Goal: Task Accomplishment & Management: Complete application form

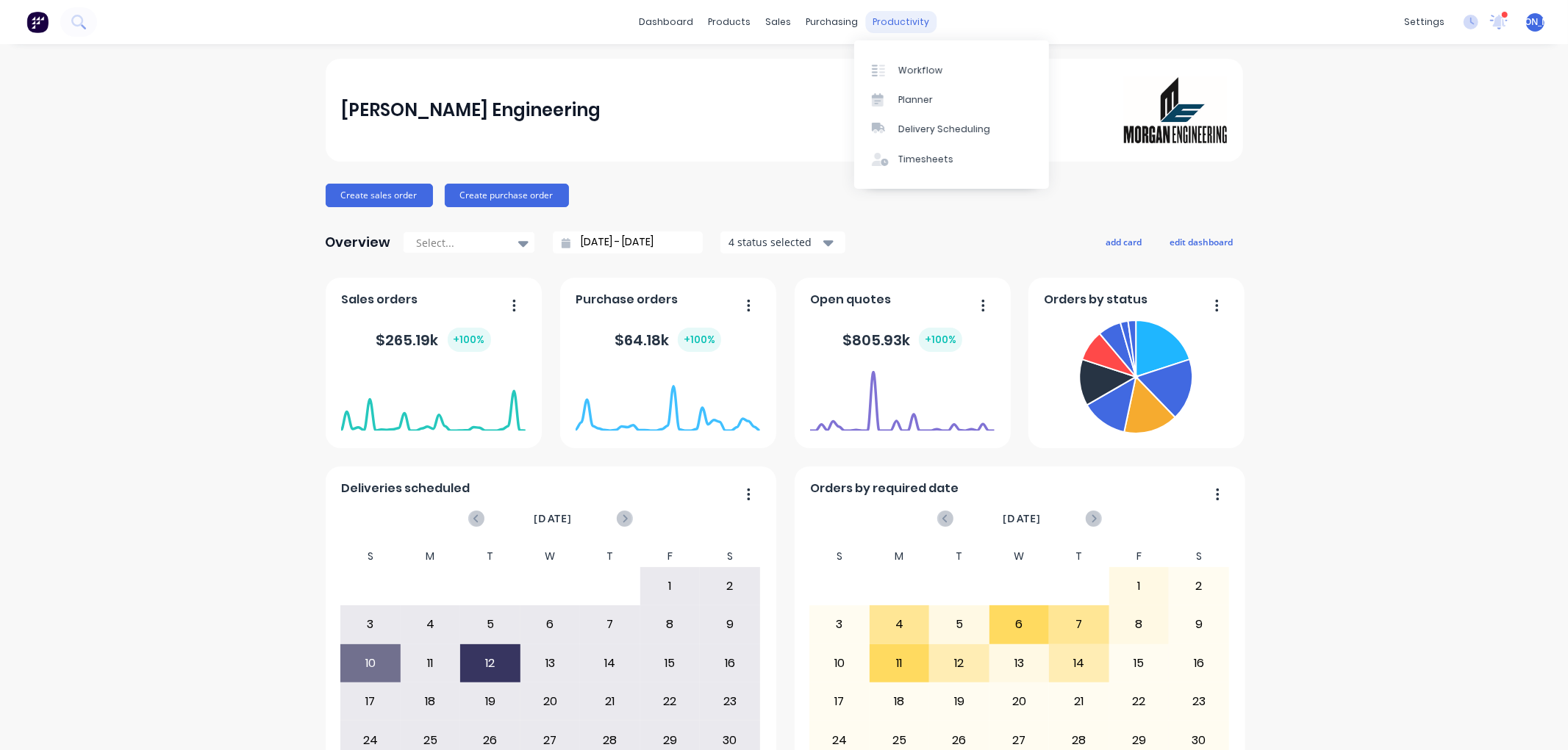
click at [870, 17] on div "productivity" at bounding box center [900, 22] width 72 height 22
click at [899, 69] on div "Workflow" at bounding box center [920, 70] width 44 height 13
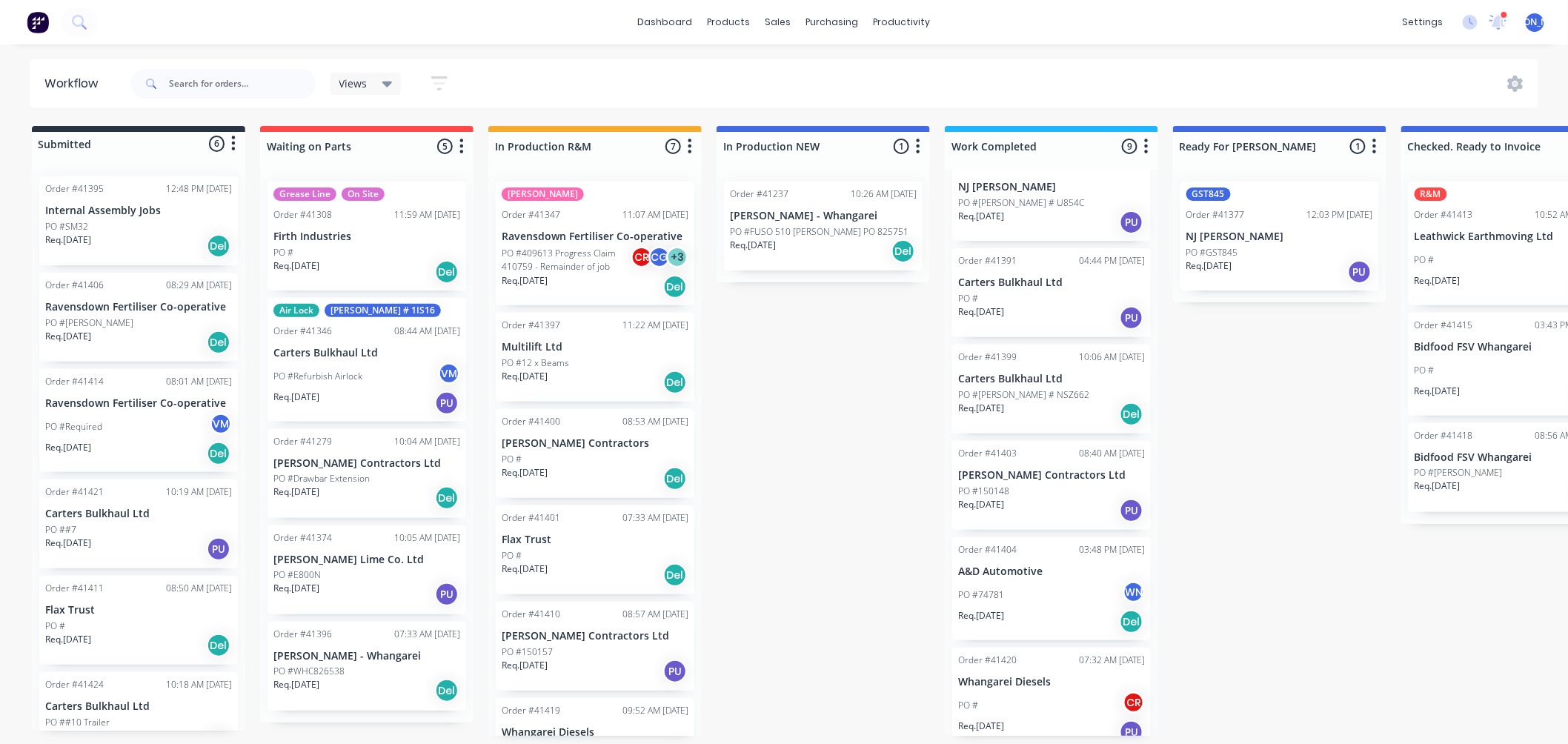
scroll to position [4, 0]
click at [1061, 698] on div "PO # CR" at bounding box center [1051, 705] width 186 height 28
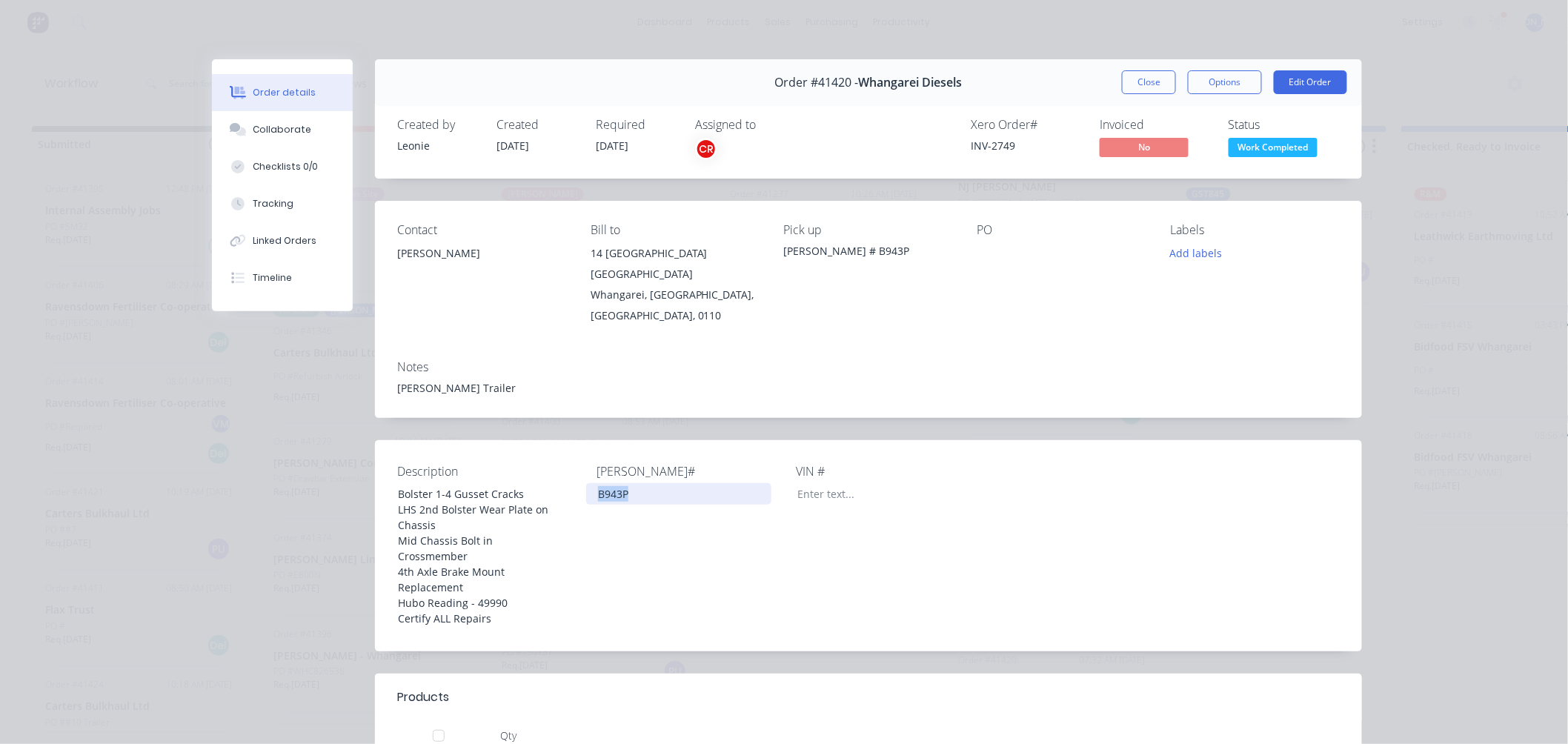
drag, startPoint x: 626, startPoint y: 475, endPoint x: 582, endPoint y: 463, distance: 45.6
click at [586, 484] on div "B943P" at bounding box center [678, 494] width 185 height 21
copy div "B943P"
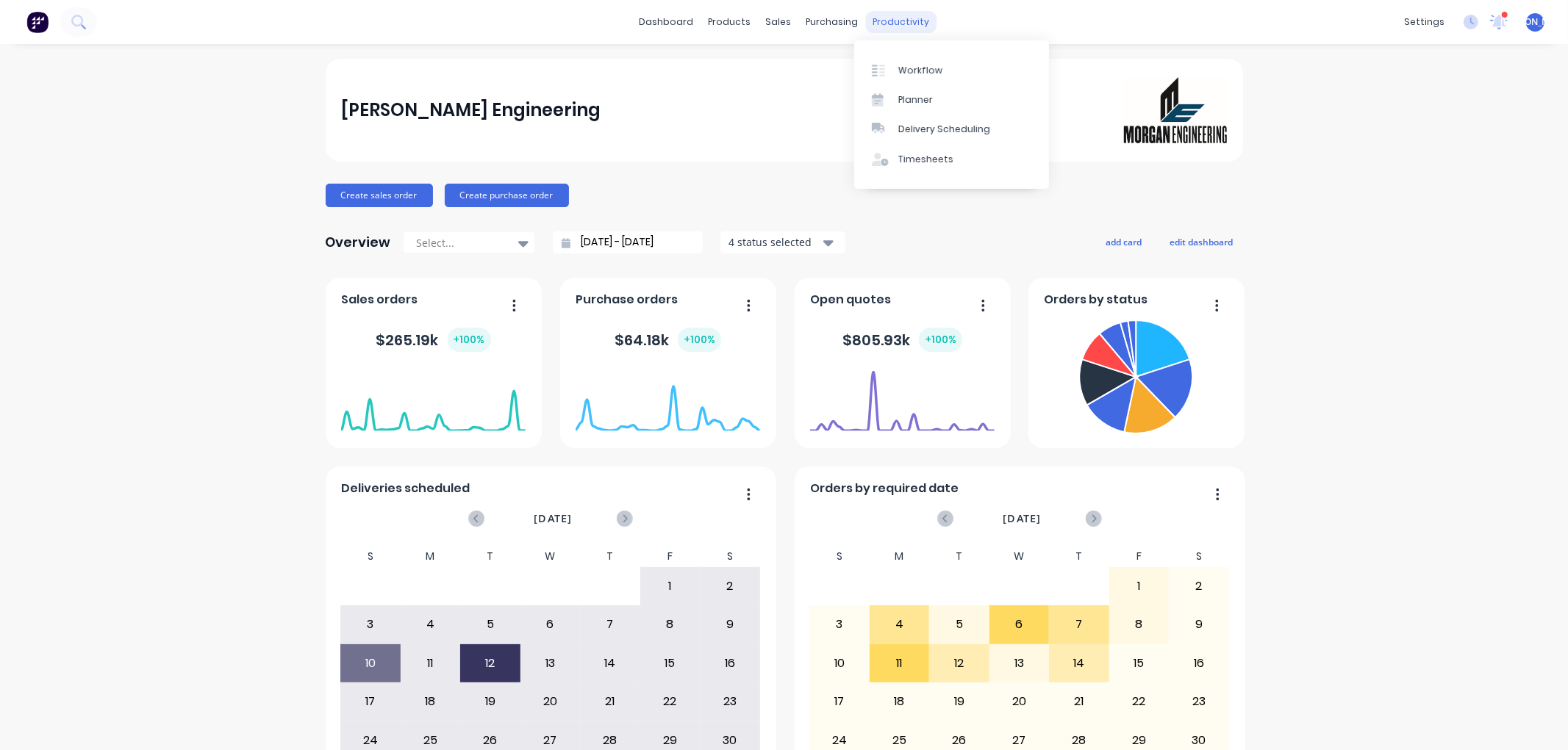
click at [892, 20] on div "productivity" at bounding box center [900, 22] width 72 height 22
click at [915, 69] on div "Workflow" at bounding box center [920, 70] width 44 height 13
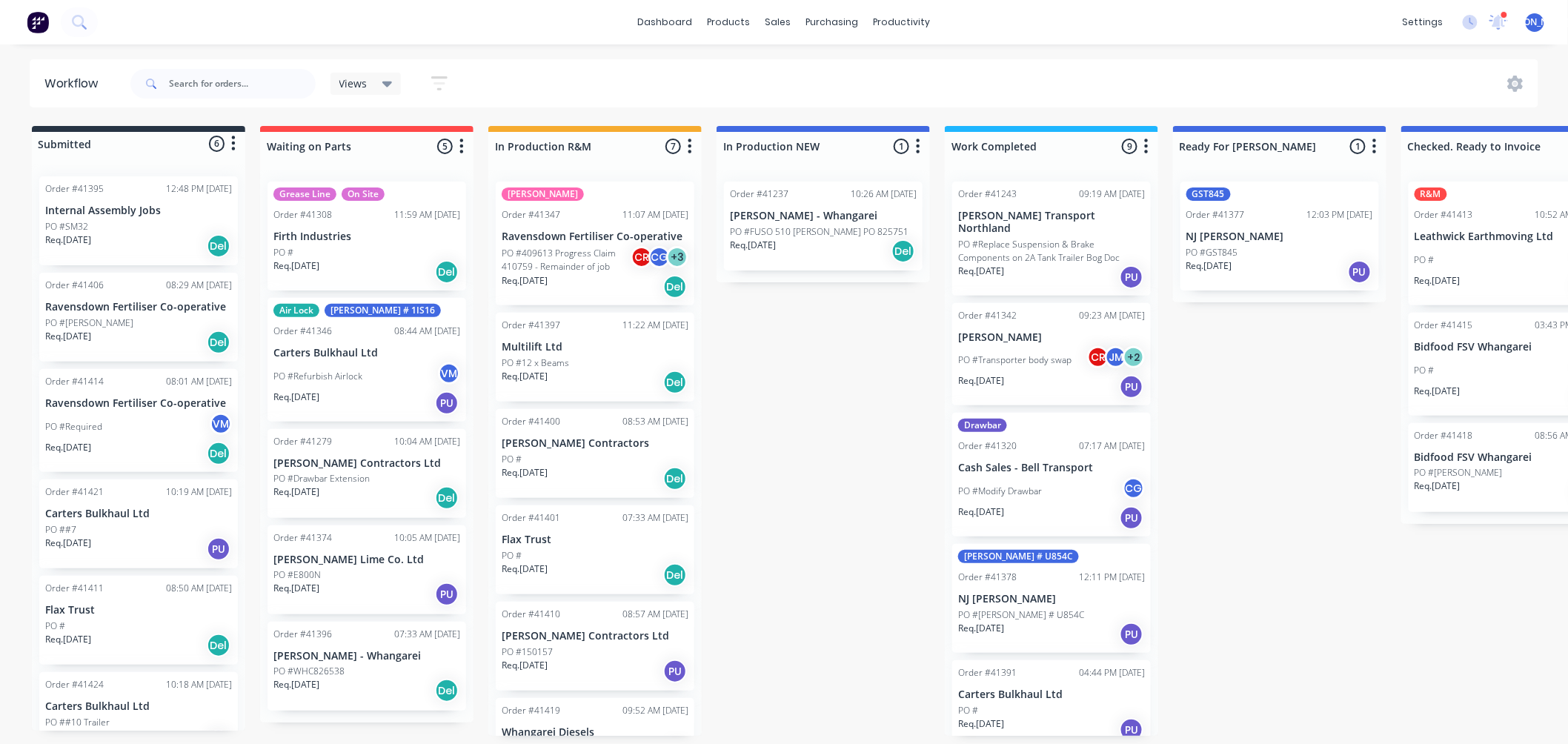
scroll to position [4, 0]
click at [571, 729] on p "Whangarei Diesels" at bounding box center [594, 733] width 186 height 13
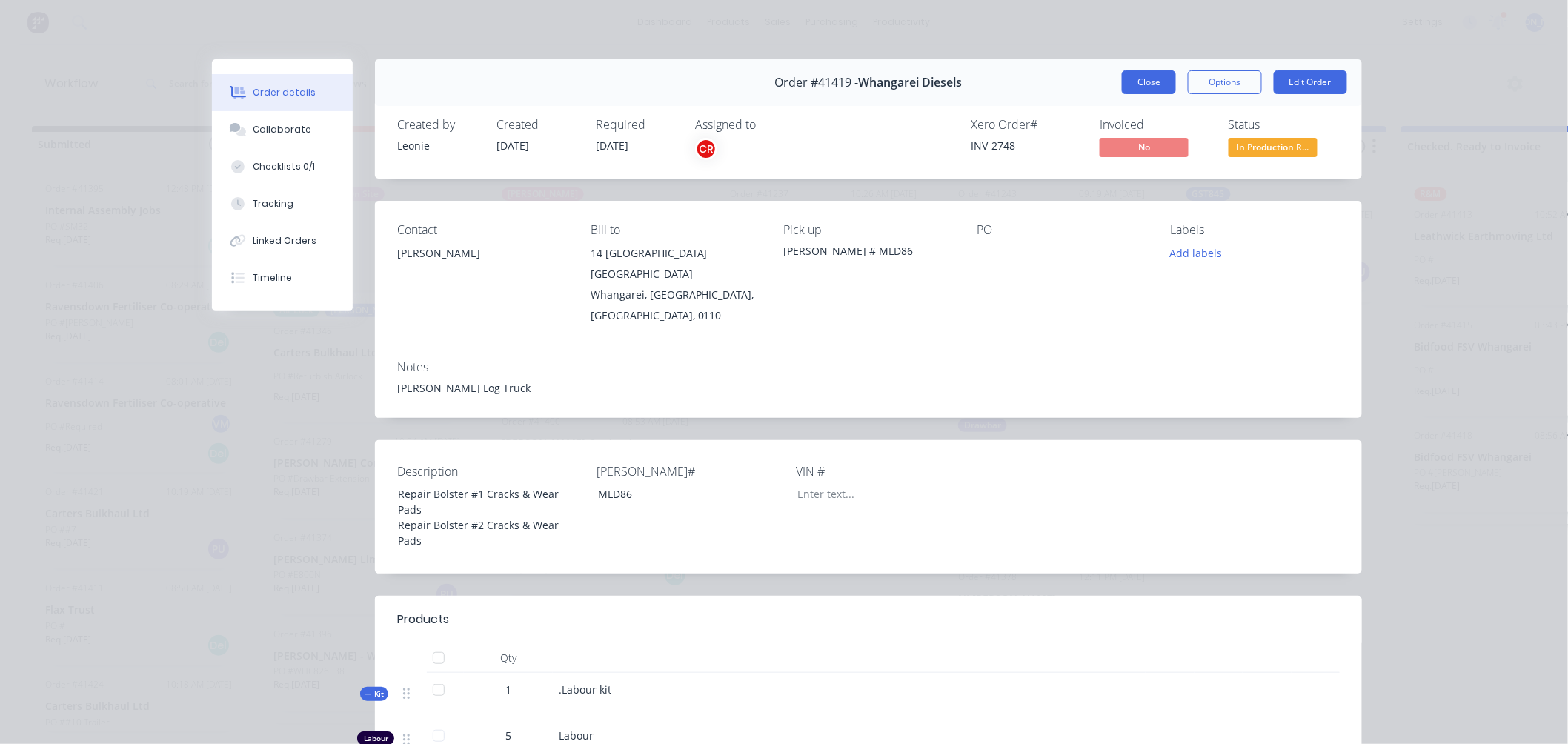
click at [1152, 76] on button "Close" at bounding box center [1149, 83] width 54 height 24
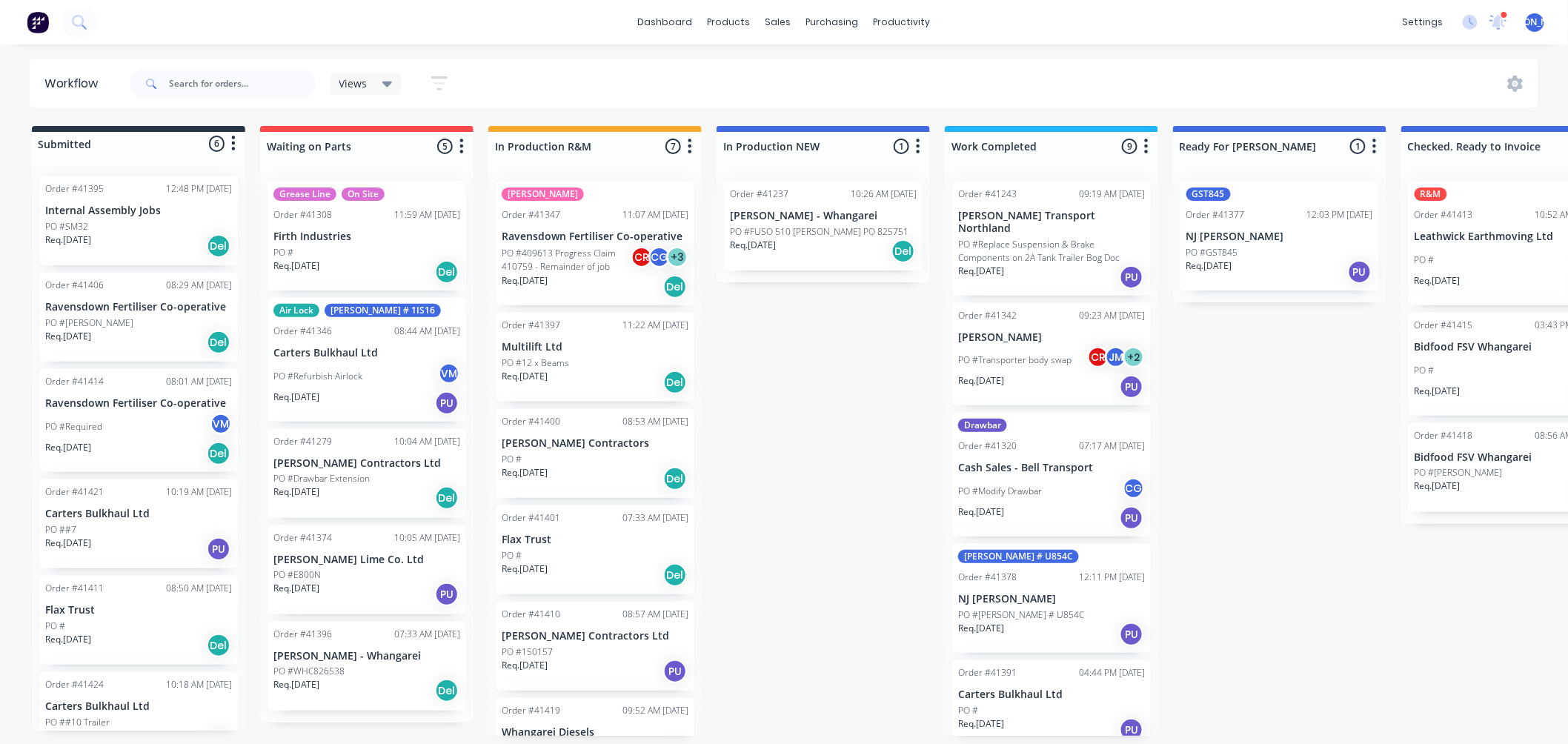
click at [594, 717] on div "Order #41419 09:52 AM [DATE] Whangarei Diesels PO # CR Req. [DATE] PU" at bounding box center [595, 750] width 198 height 103
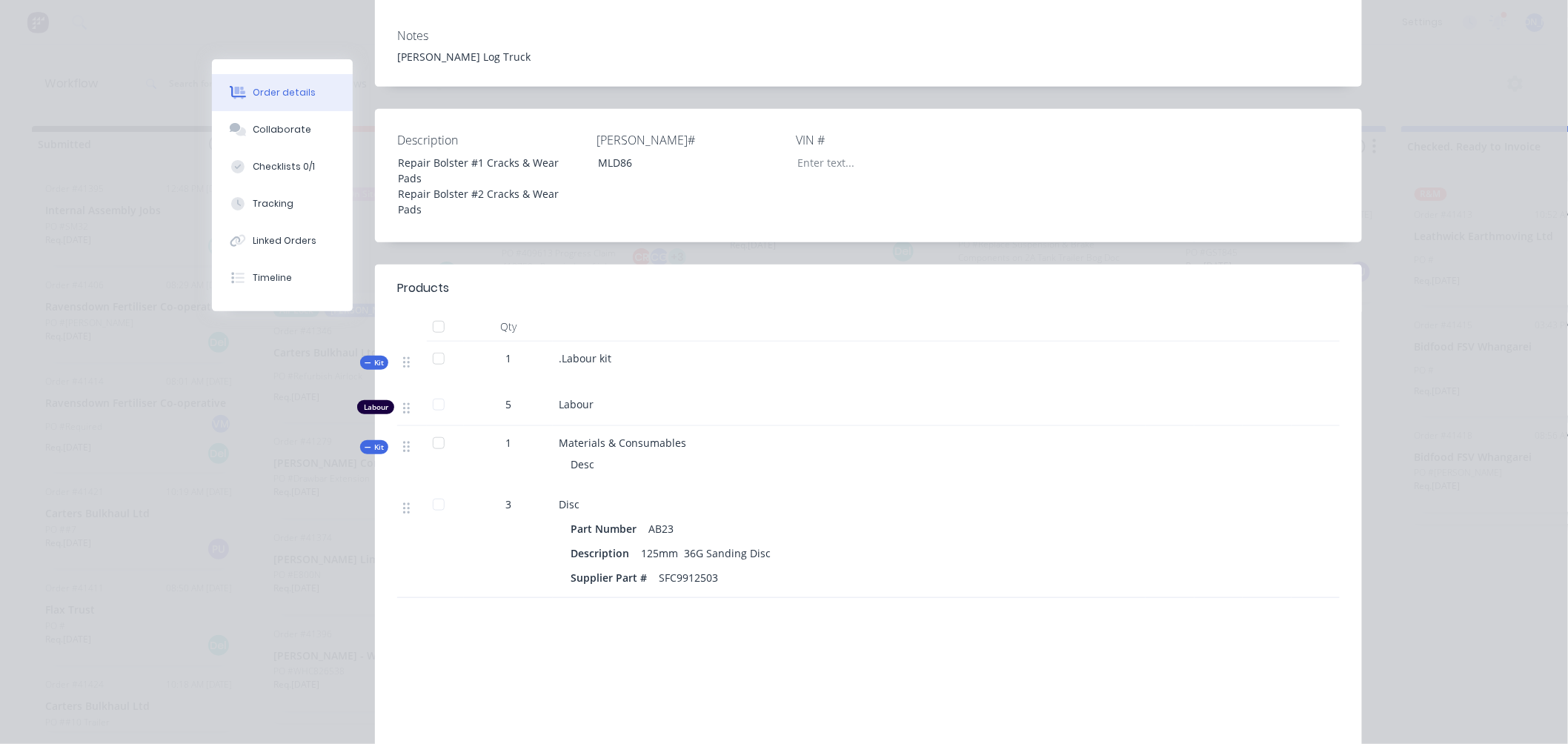
scroll to position [137, 0]
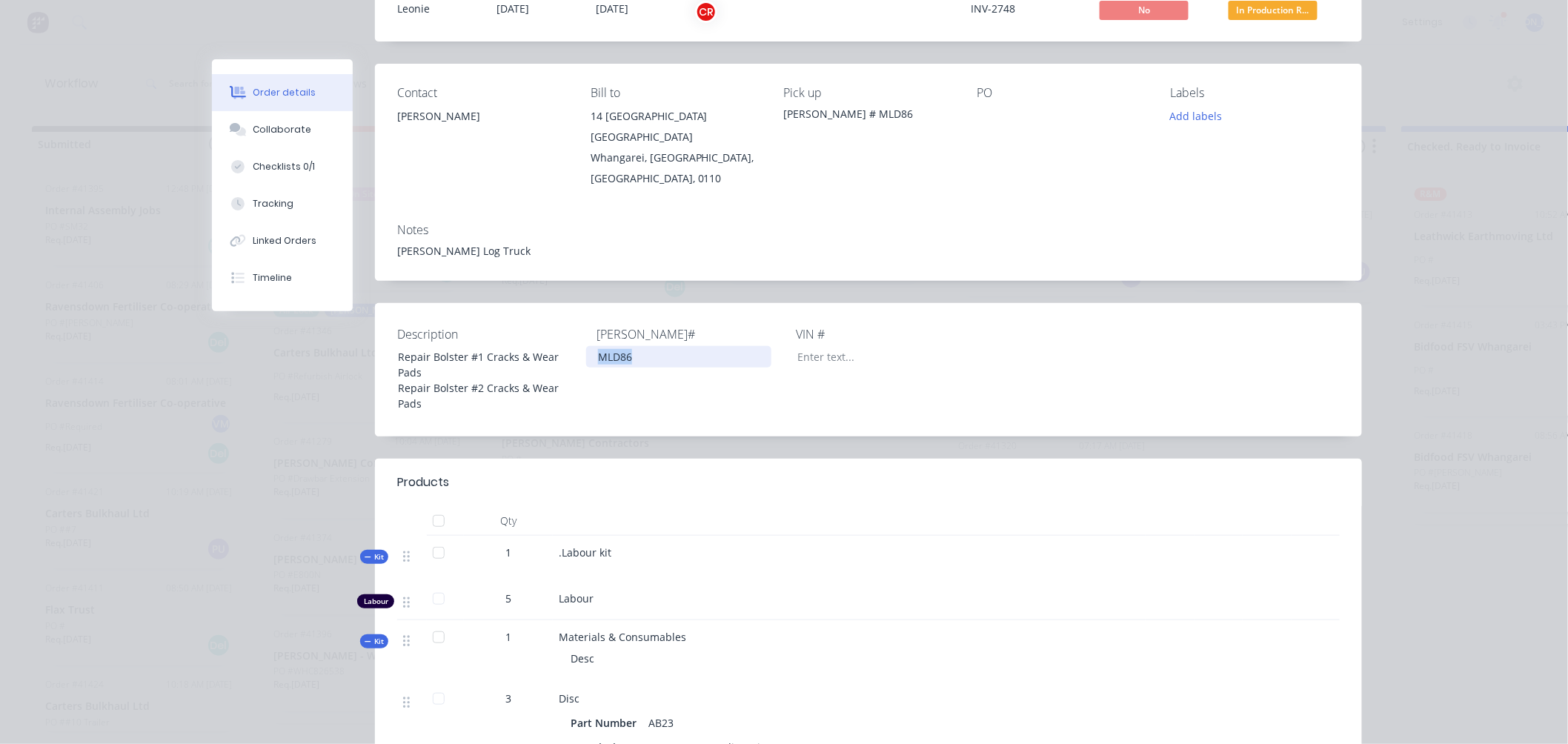
drag, startPoint x: 631, startPoint y: 336, endPoint x: 582, endPoint y: 333, distance: 49.1
click at [586, 346] on div "MLD86" at bounding box center [678, 357] width 185 height 21
copy div "MLD86"
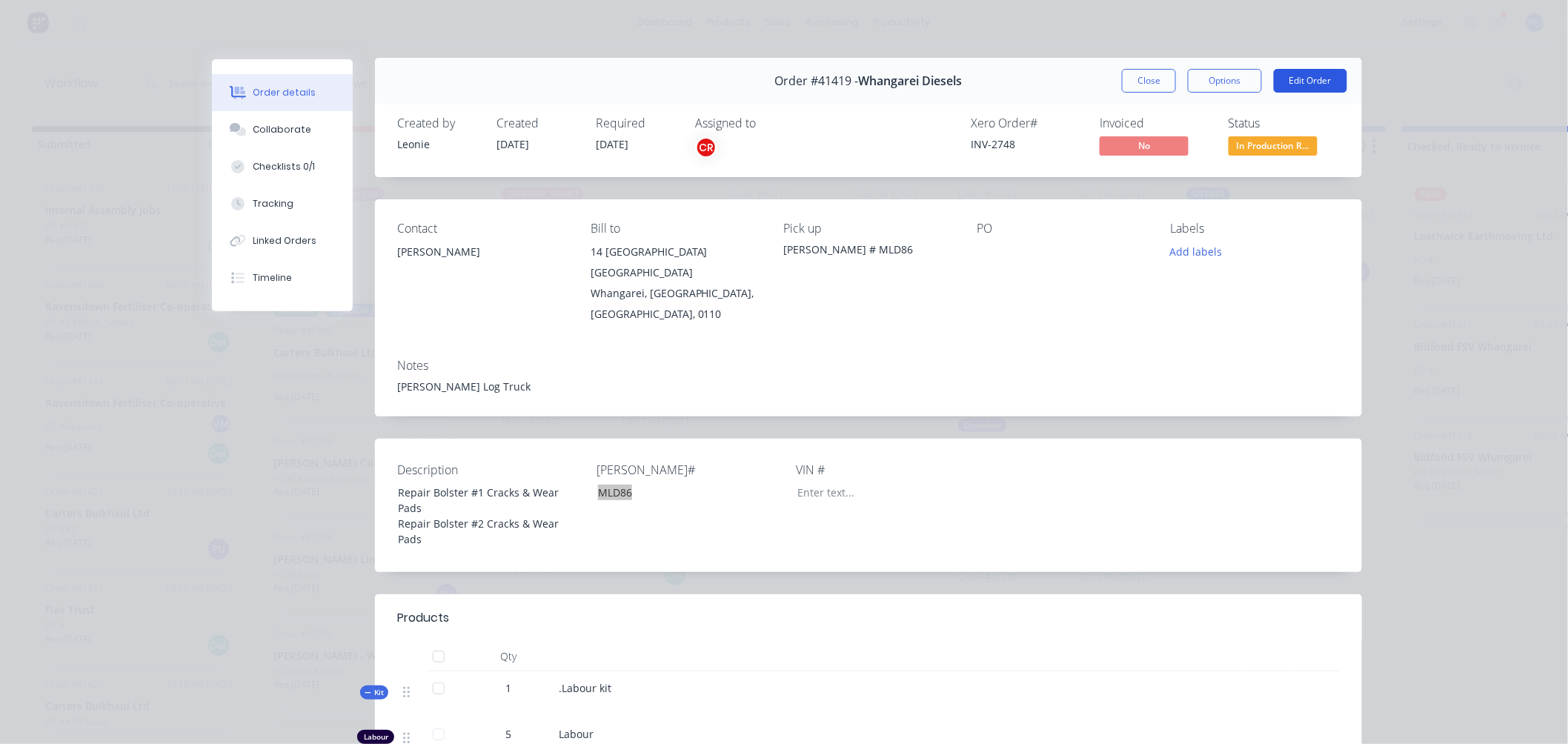
scroll to position [0, 0]
click at [1165, 82] on button "Close" at bounding box center [1149, 83] width 54 height 24
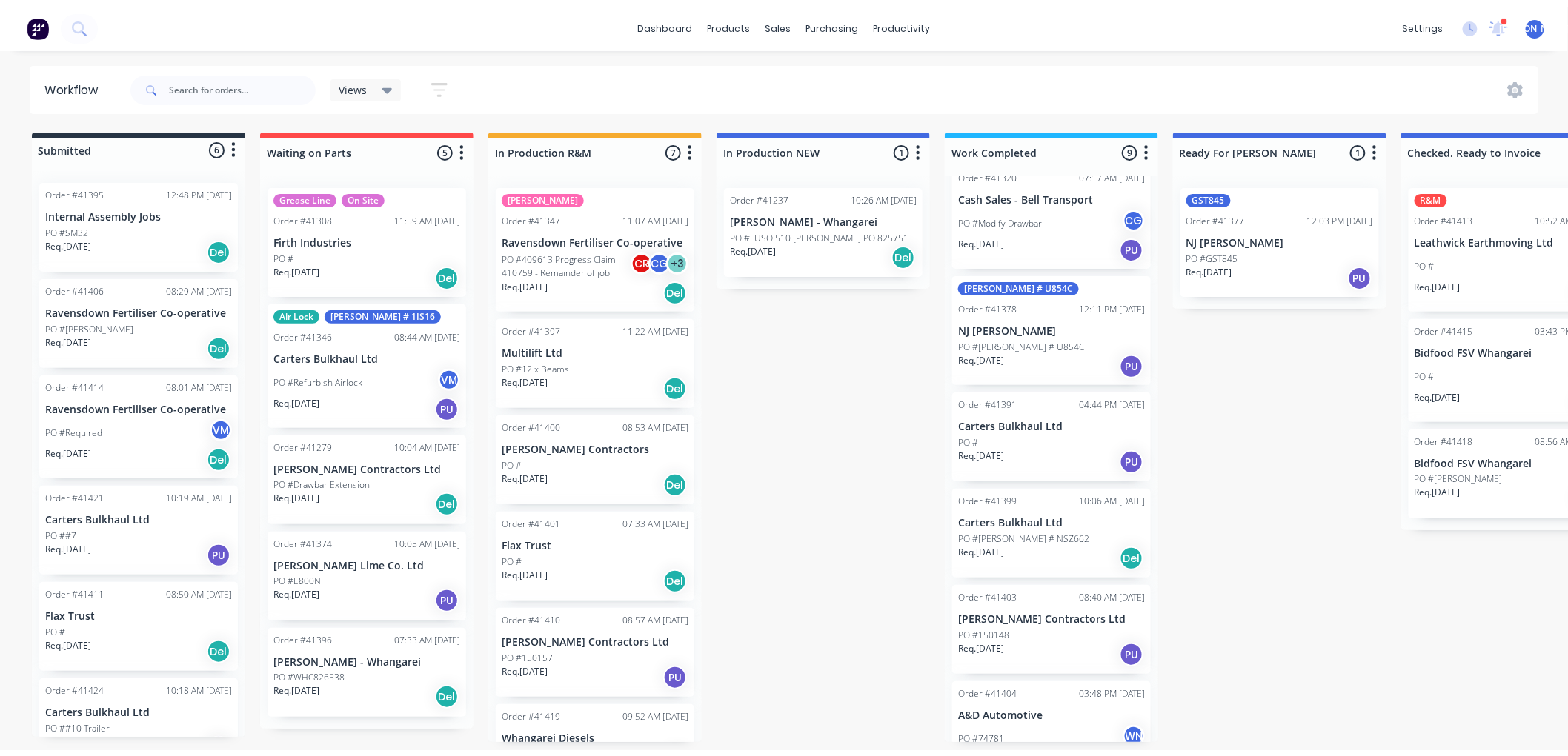
scroll to position [137, 0]
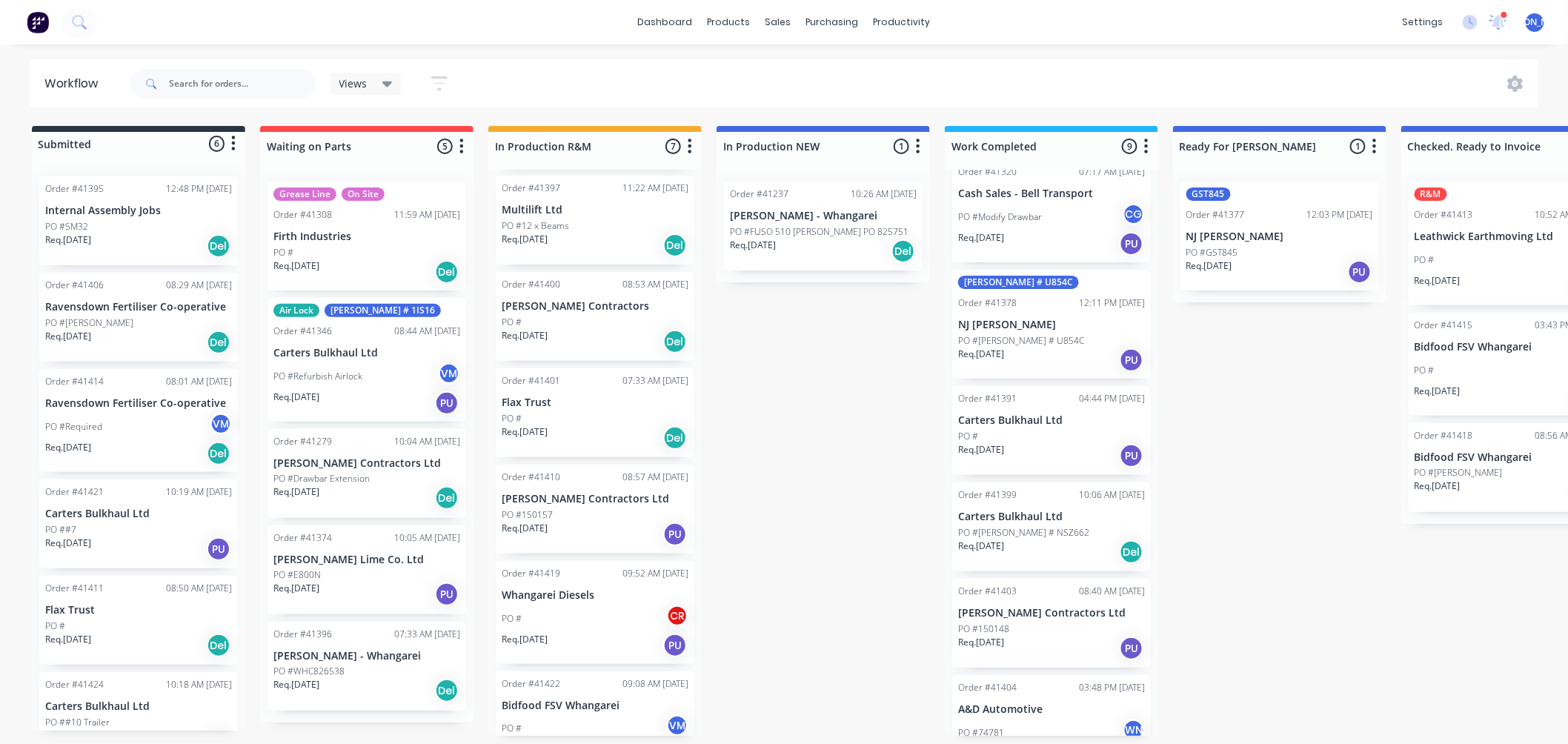
click at [586, 514] on div "PO #150157" at bounding box center [594, 515] width 186 height 13
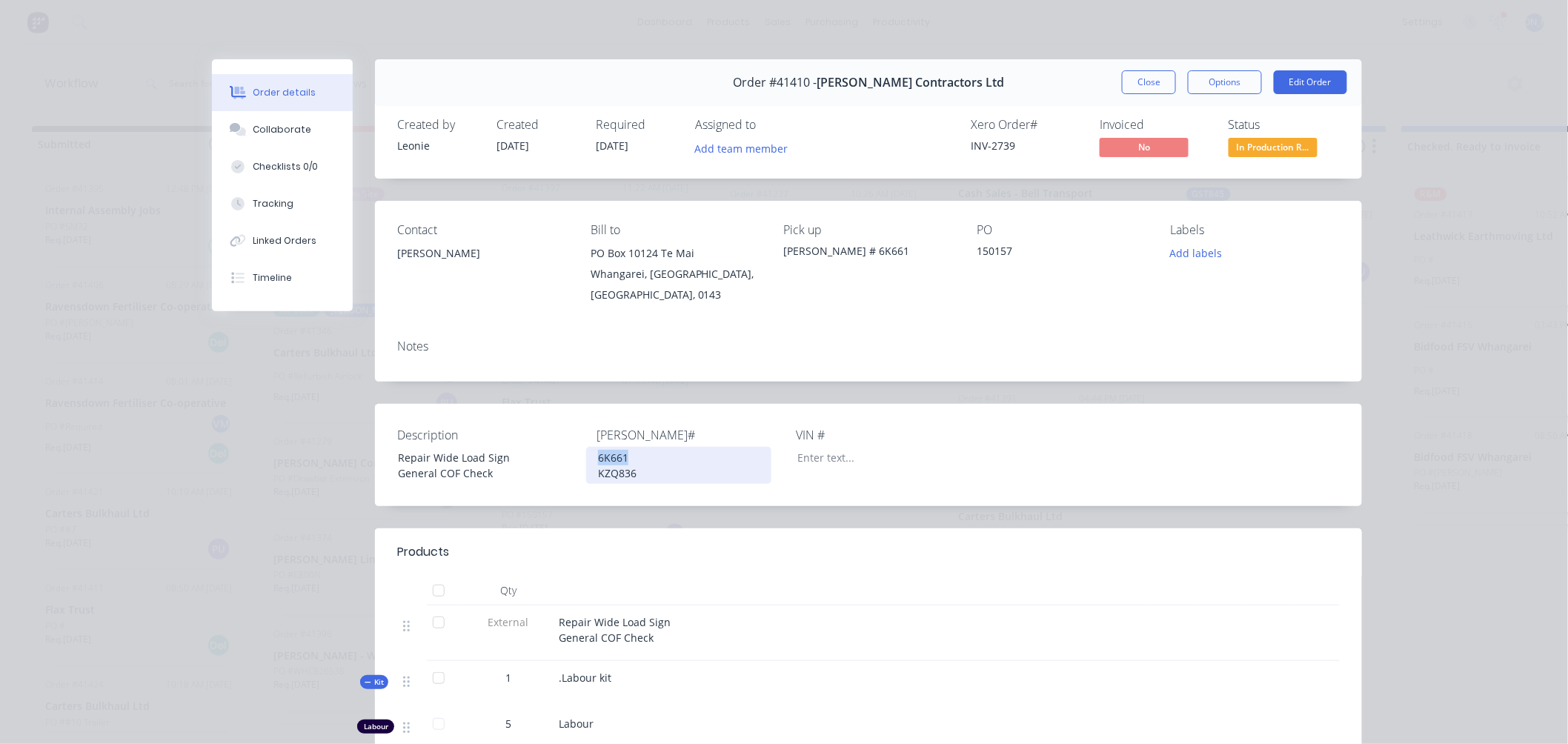
drag, startPoint x: 621, startPoint y: 457, endPoint x: 586, endPoint y: 453, distance: 35.2
click at [586, 453] on div "6K661 KZQ836" at bounding box center [678, 465] width 185 height 37
copy div "6K661"
click at [1141, 79] on button "Close" at bounding box center [1149, 83] width 54 height 24
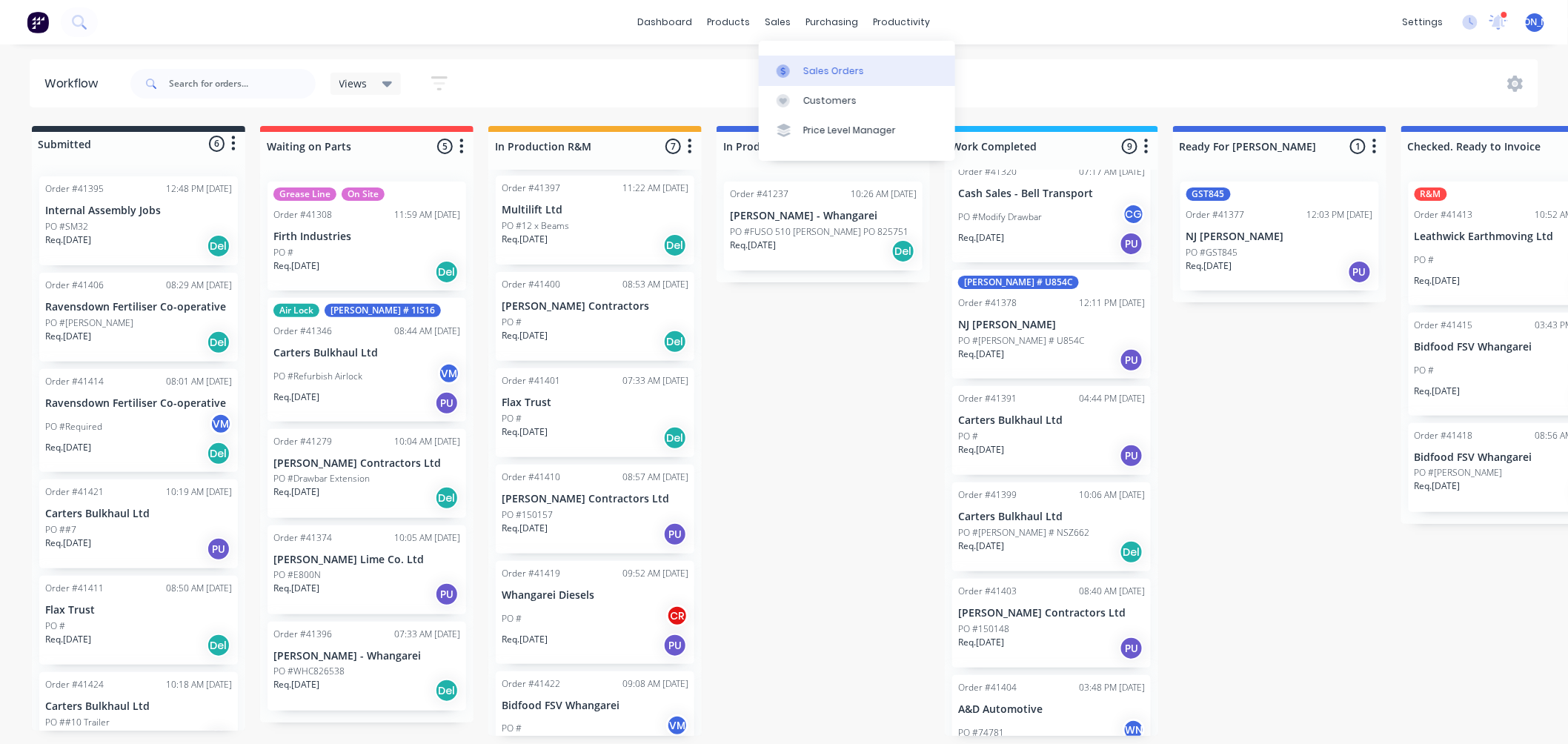
click at [837, 61] on link "Sales Orders" at bounding box center [856, 70] width 196 height 29
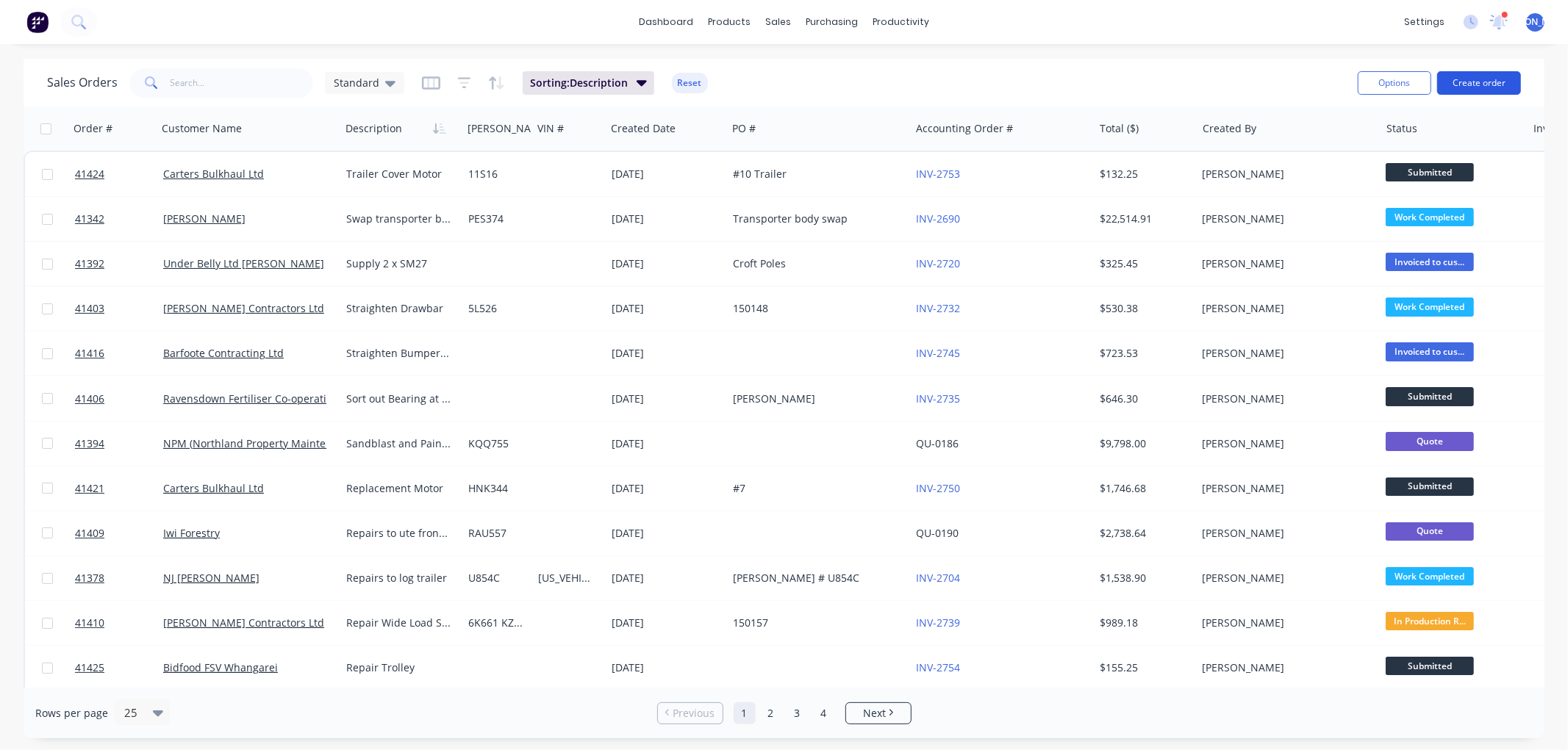
click at [1489, 81] on button "Create order" at bounding box center [1478, 83] width 83 height 24
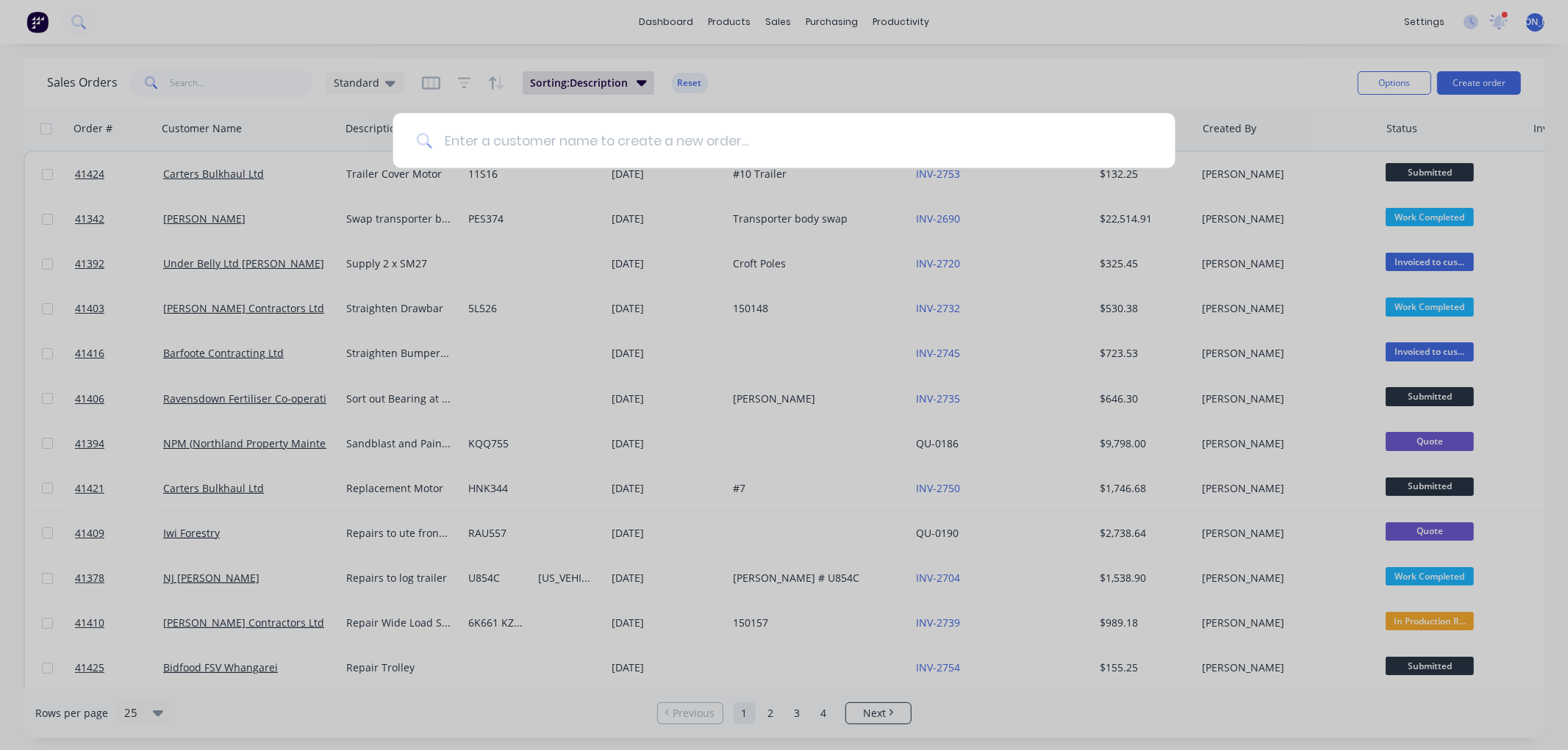
click at [556, 149] on input at bounding box center [792, 141] width 719 height 55
type input "[PERSON_NAME]"
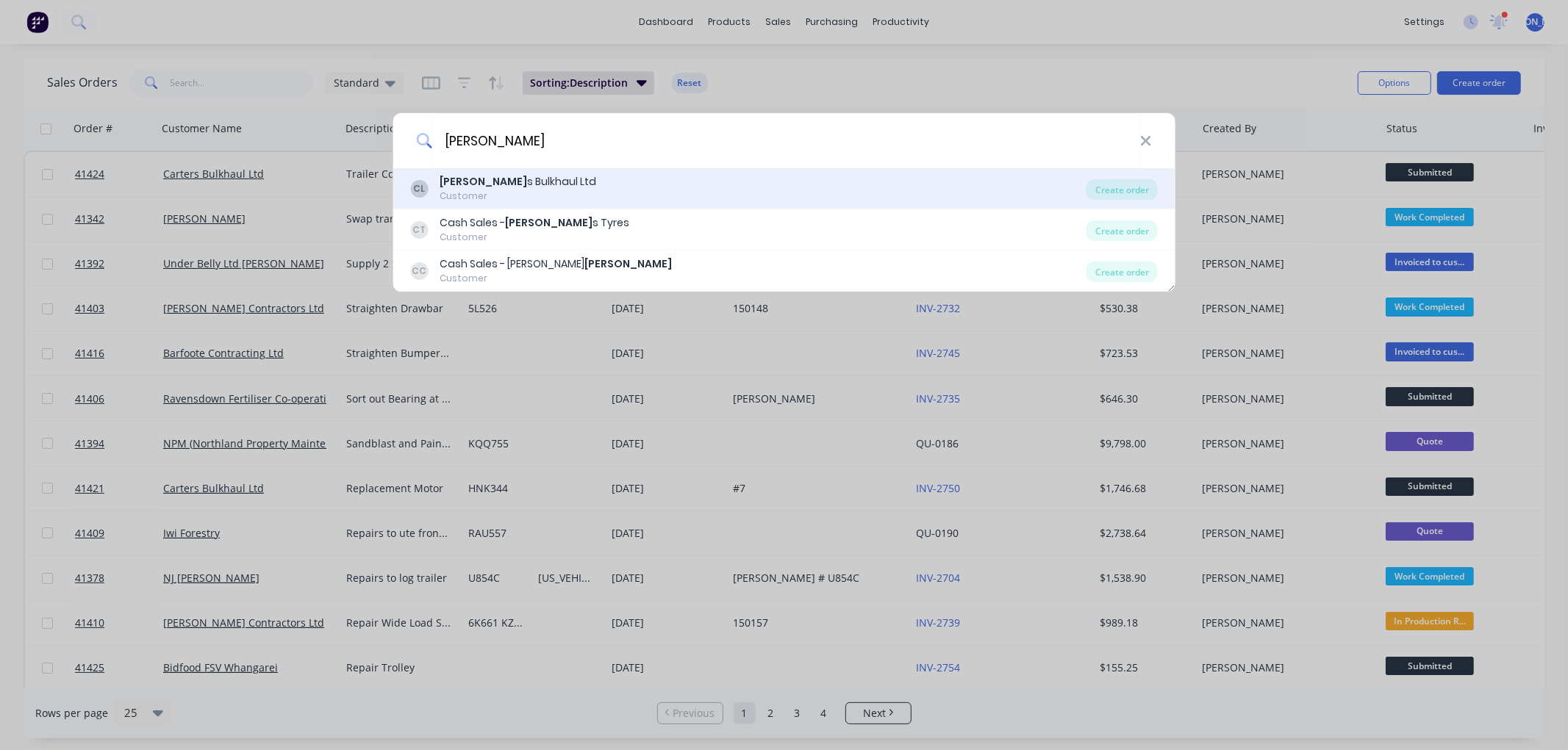
click at [588, 194] on div "[PERSON_NAME] s Bulkhaul Ltd Customer" at bounding box center [748, 188] width 676 height 28
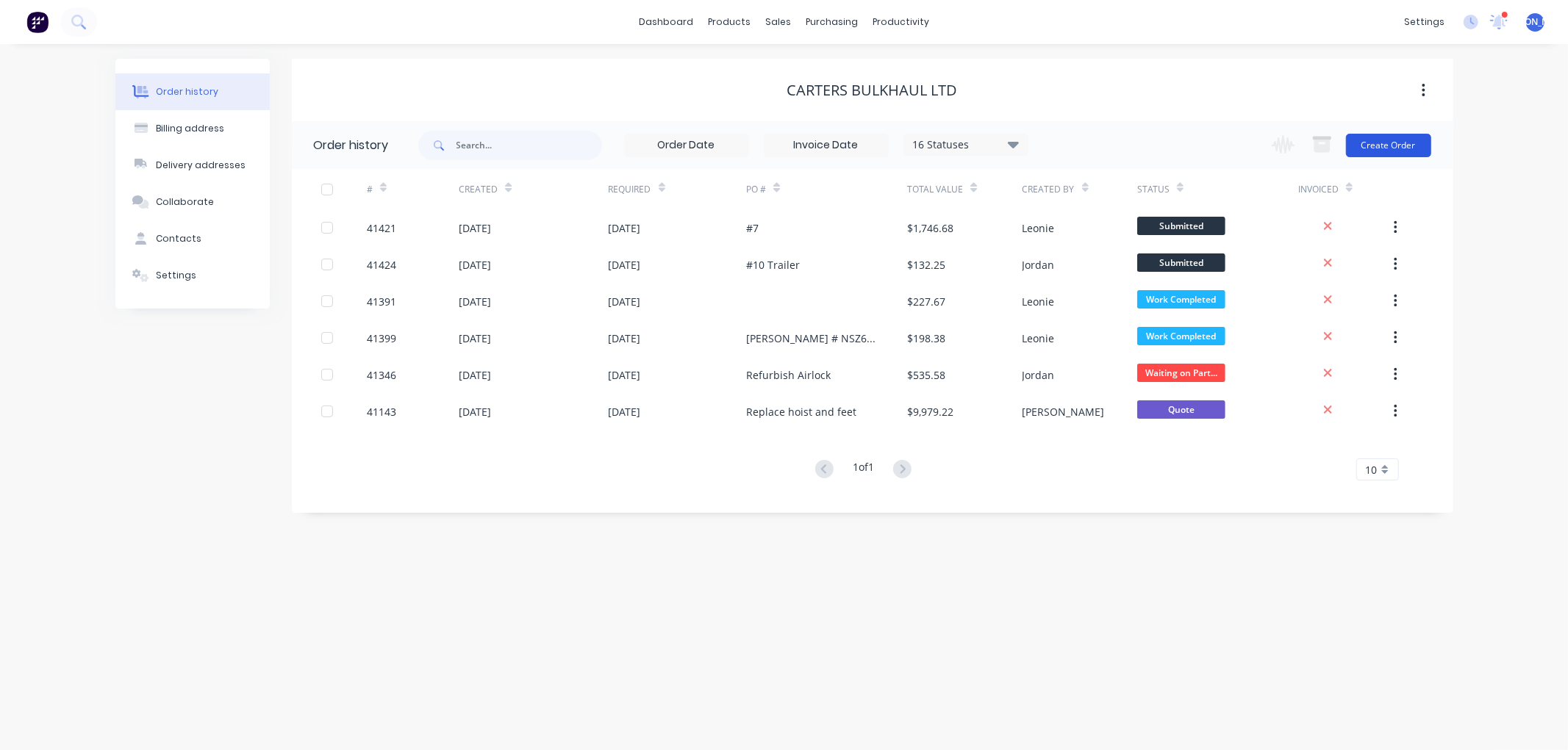
click at [1396, 148] on button "Create Order" at bounding box center [1389, 146] width 85 height 24
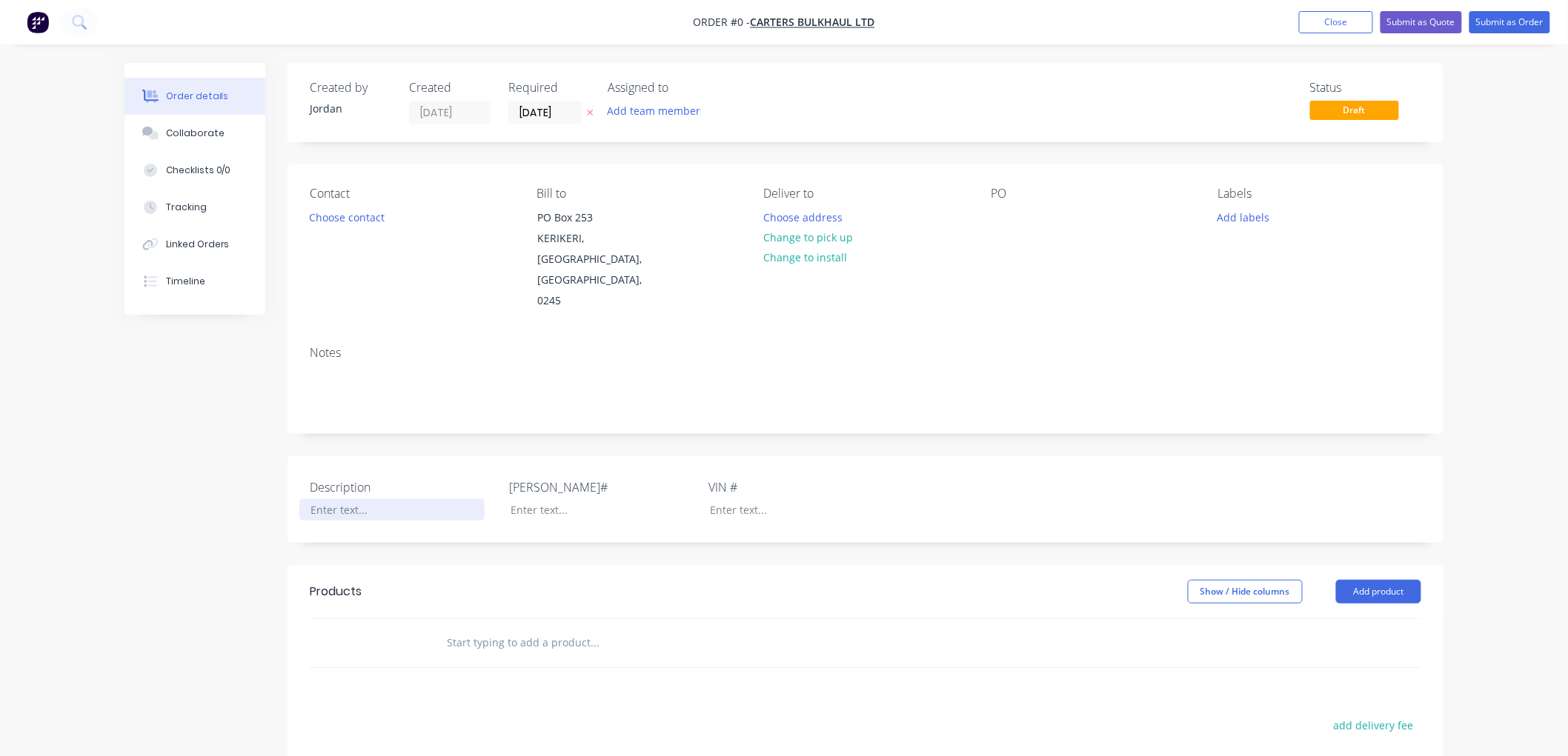
click at [335, 499] on div at bounding box center [391, 509] width 185 height 21
click at [667, 608] on div "Order details Collaborate Checklists 0/0 Tracking Linked Orders Timeline Order …" at bounding box center [783, 562] width 1348 height 999
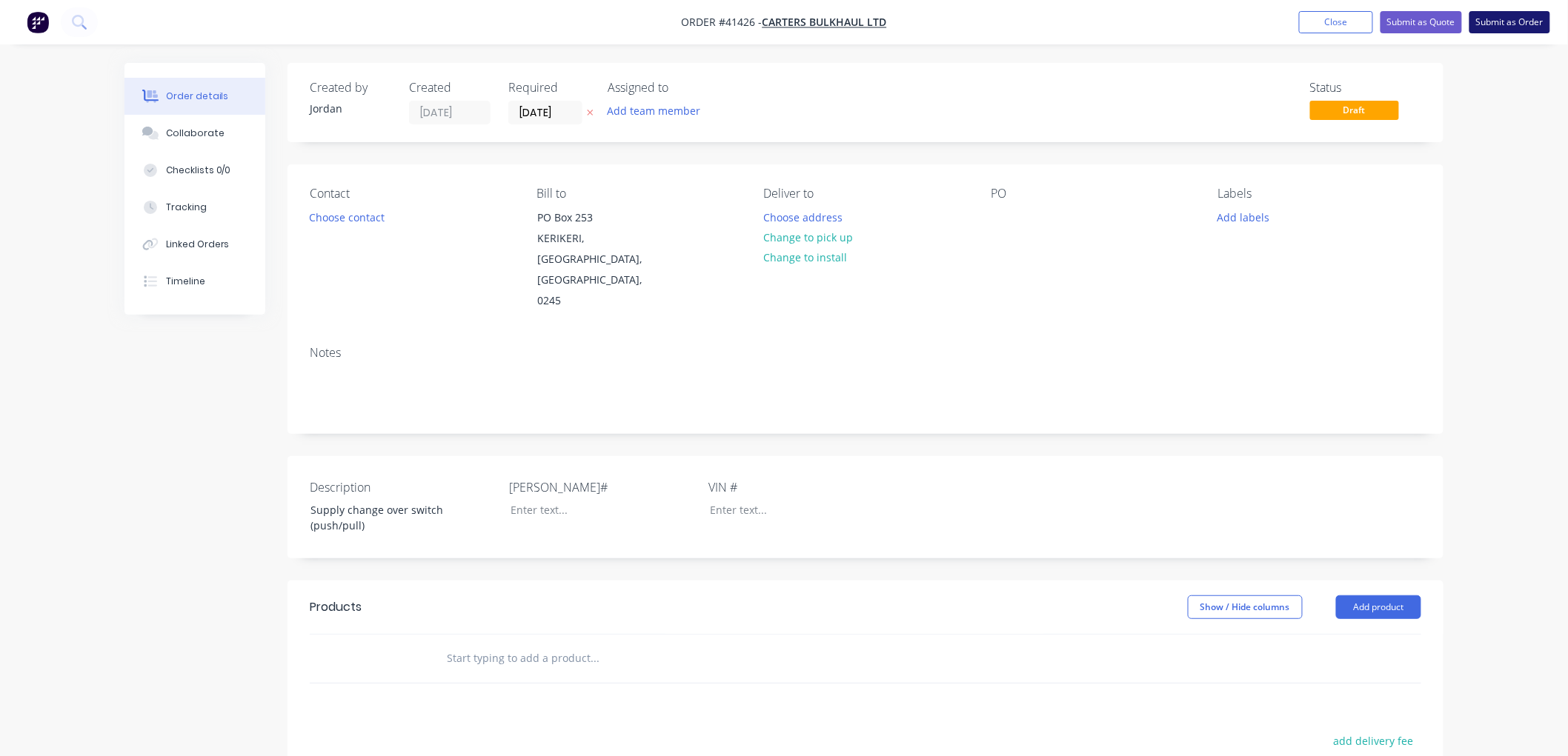
click at [1500, 23] on button "Submit as Order" at bounding box center [1510, 22] width 81 height 22
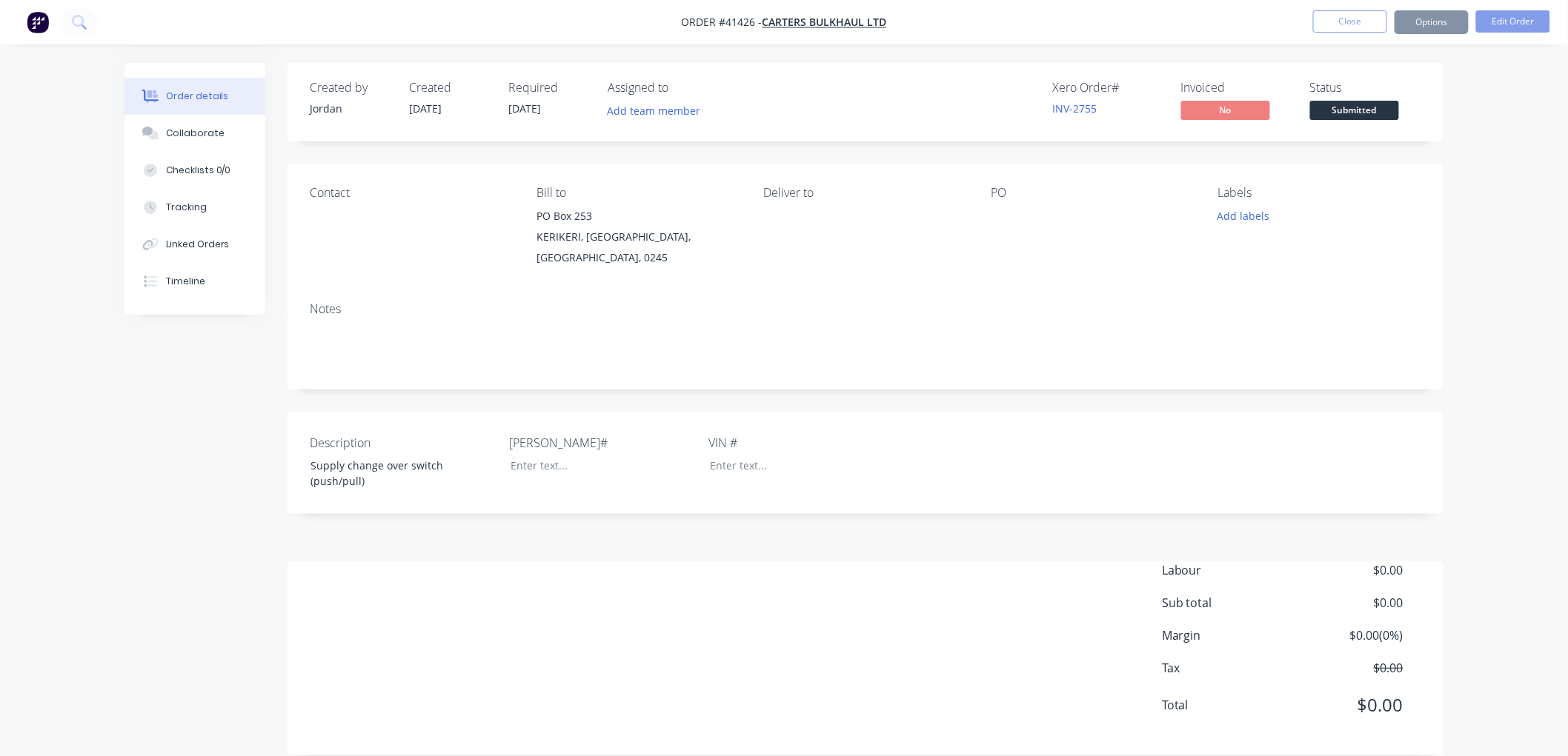
scroll to position [7, 0]
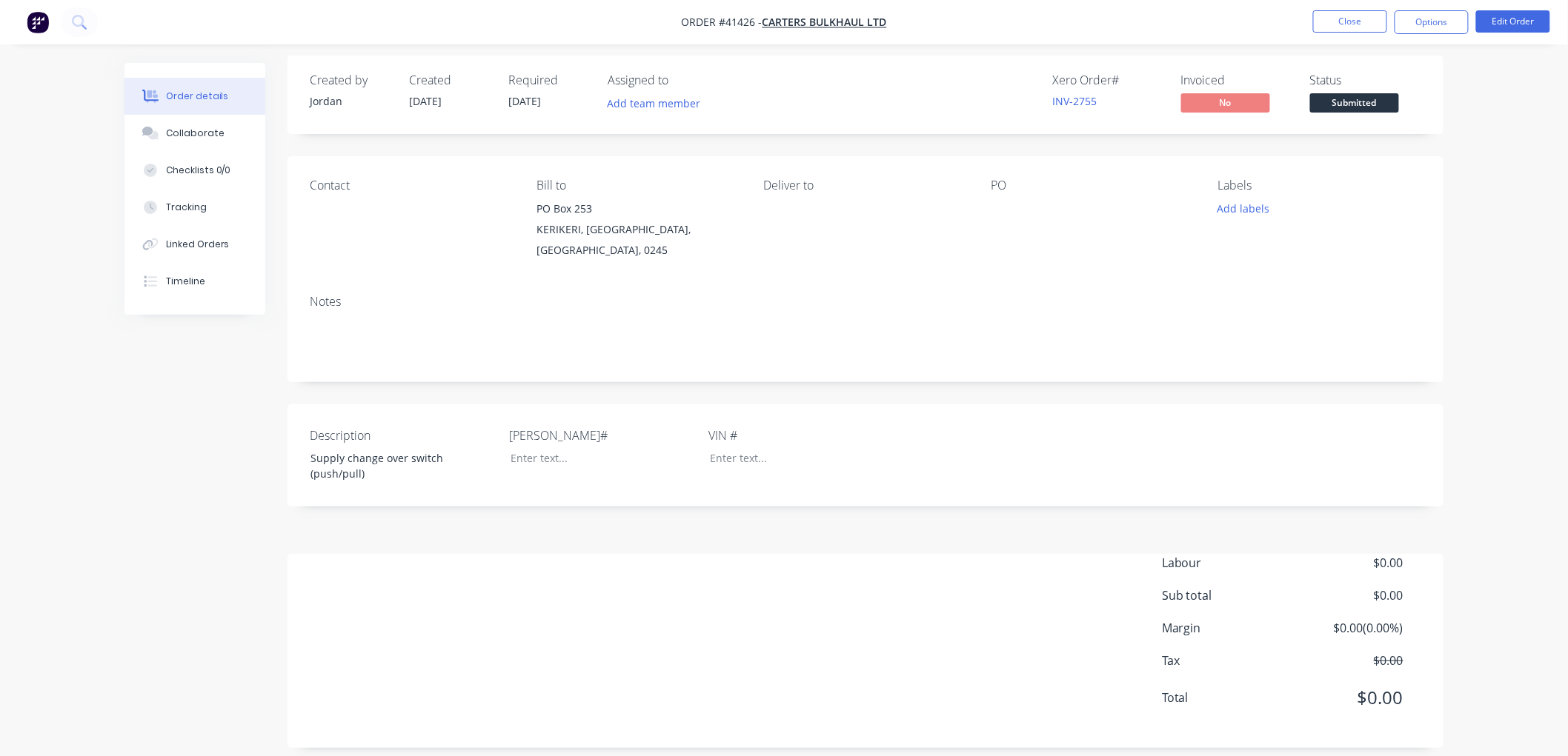
click at [413, 528] on div "Created by [PERSON_NAME] Created [DATE] Required [DATE] Assigned to Add team me…" at bounding box center [865, 401] width 1156 height 693
click at [1349, 25] on button "Close" at bounding box center [1350, 21] width 74 height 22
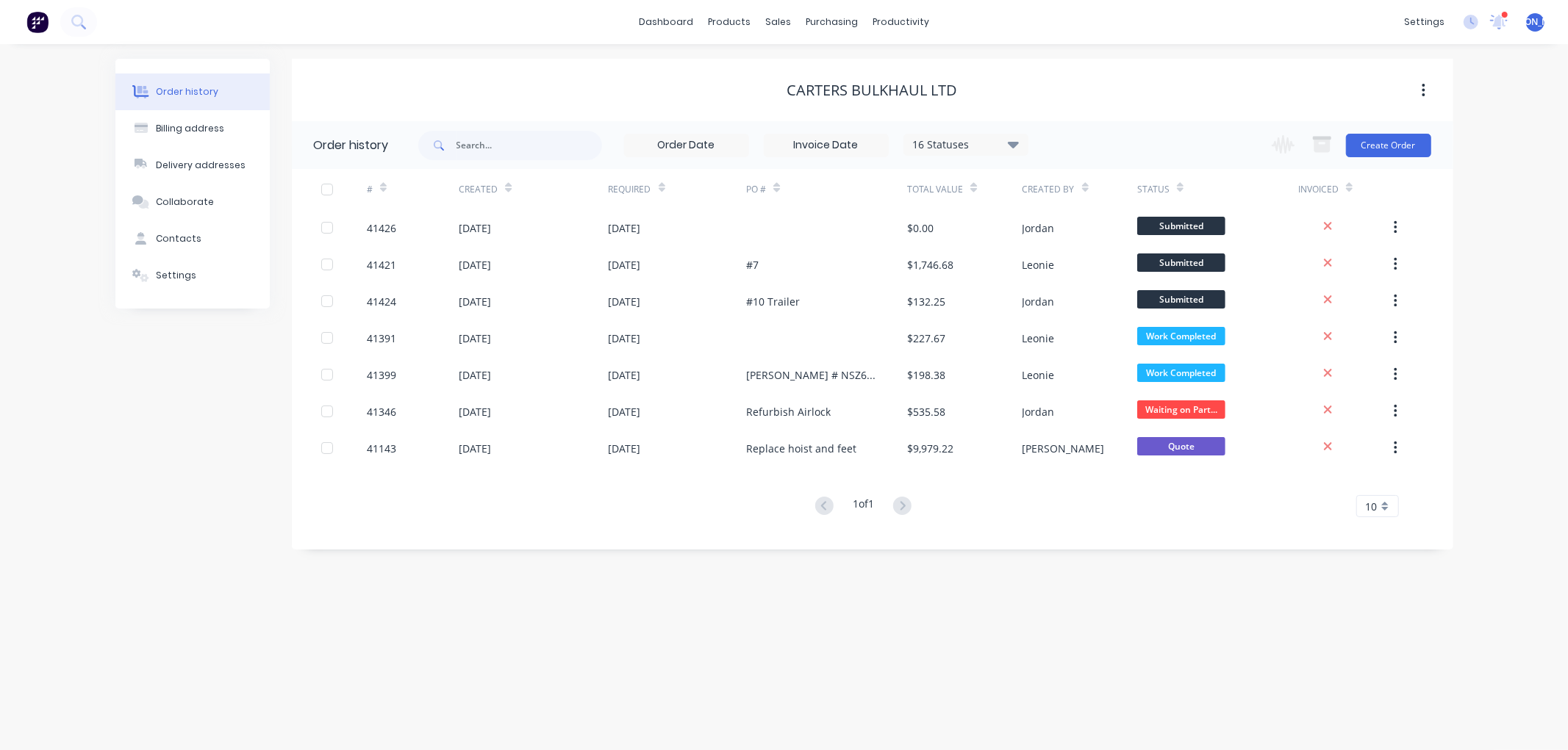
click at [1502, 16] on div at bounding box center [1504, 14] width 7 height 7
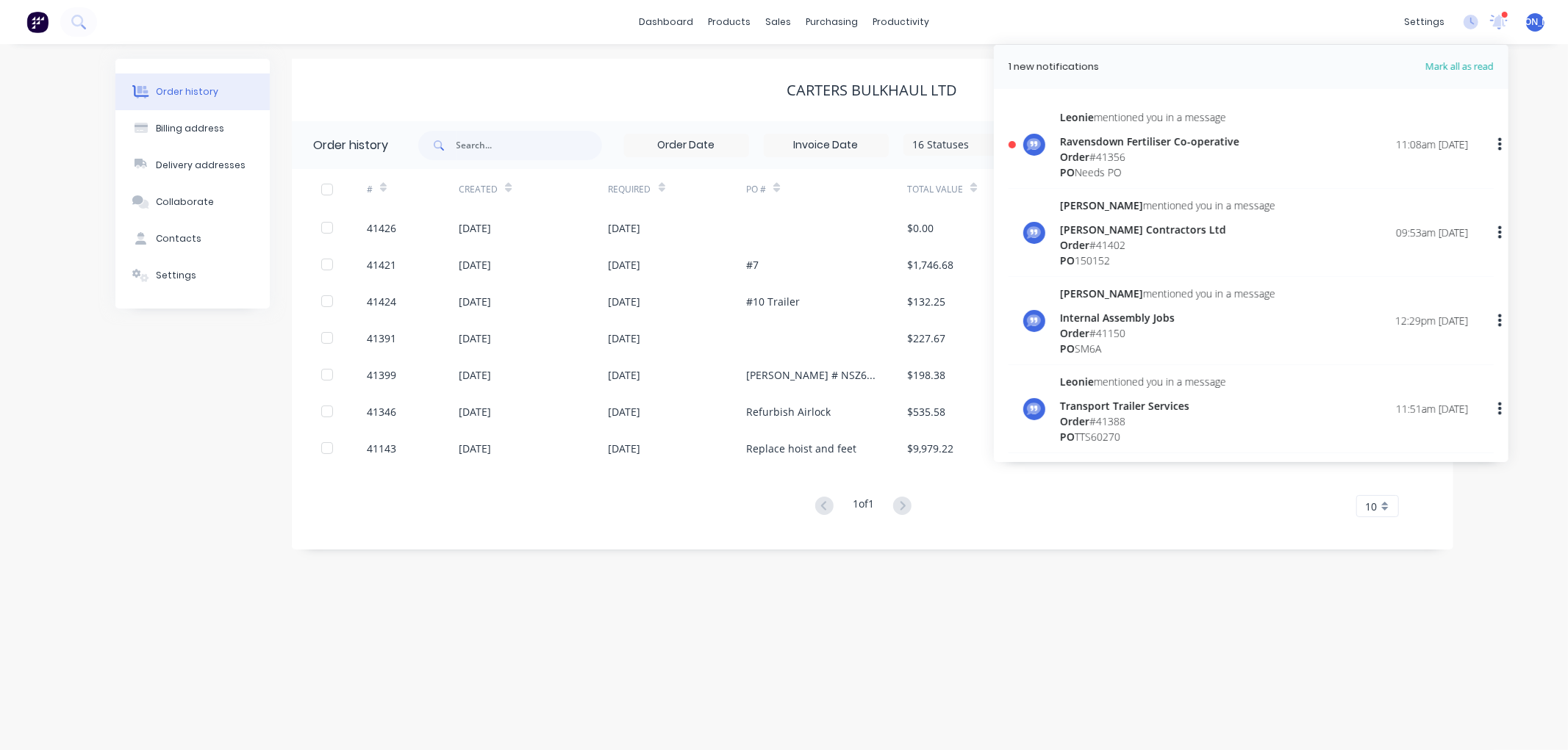
click at [1170, 146] on div "Ravensdown Fertiliser Co-operative" at bounding box center [1149, 142] width 179 height 16
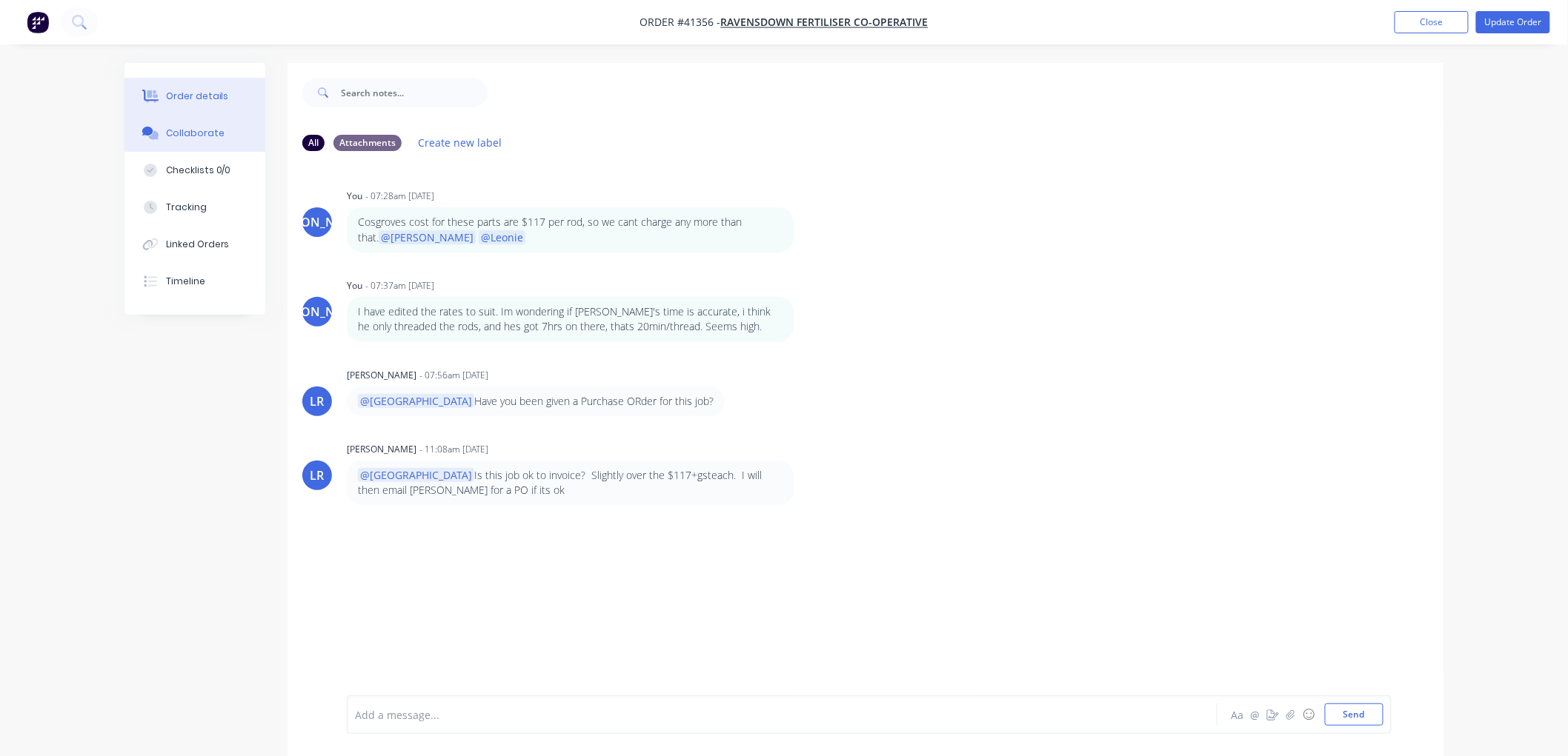
click at [203, 101] on div "Order details" at bounding box center [197, 96] width 63 height 13
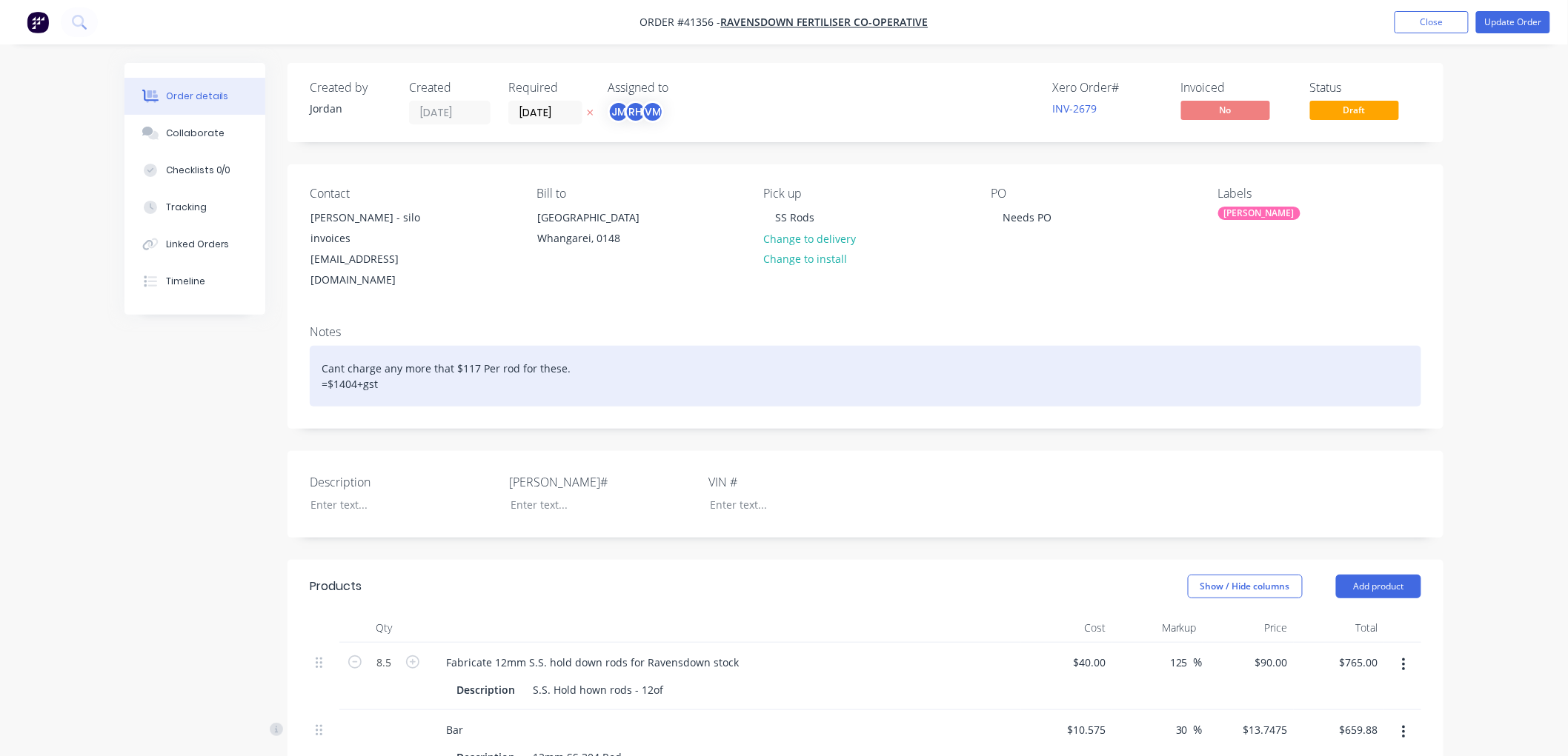
scroll to position [274, 0]
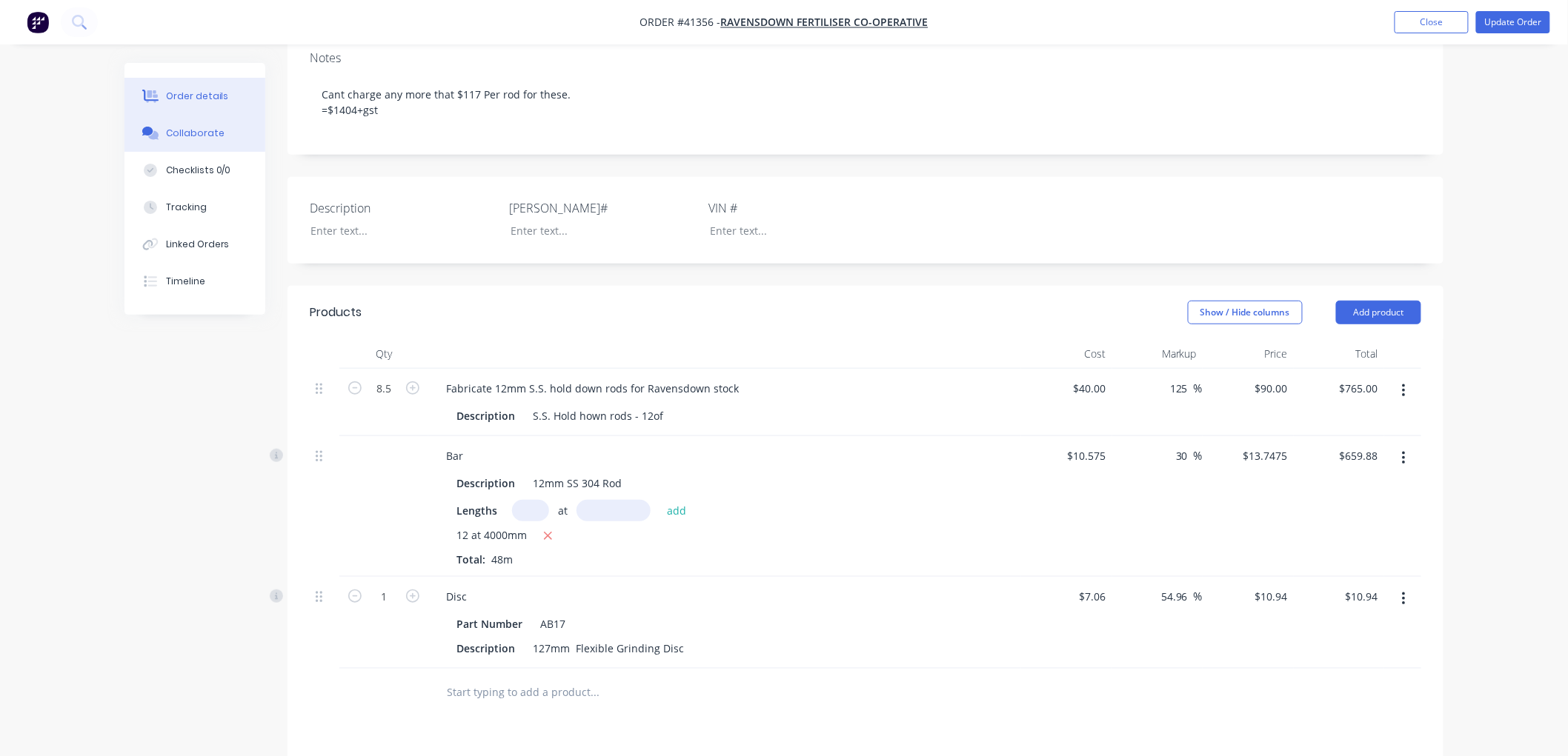
click at [202, 135] on div "Collaborate" at bounding box center [195, 133] width 59 height 13
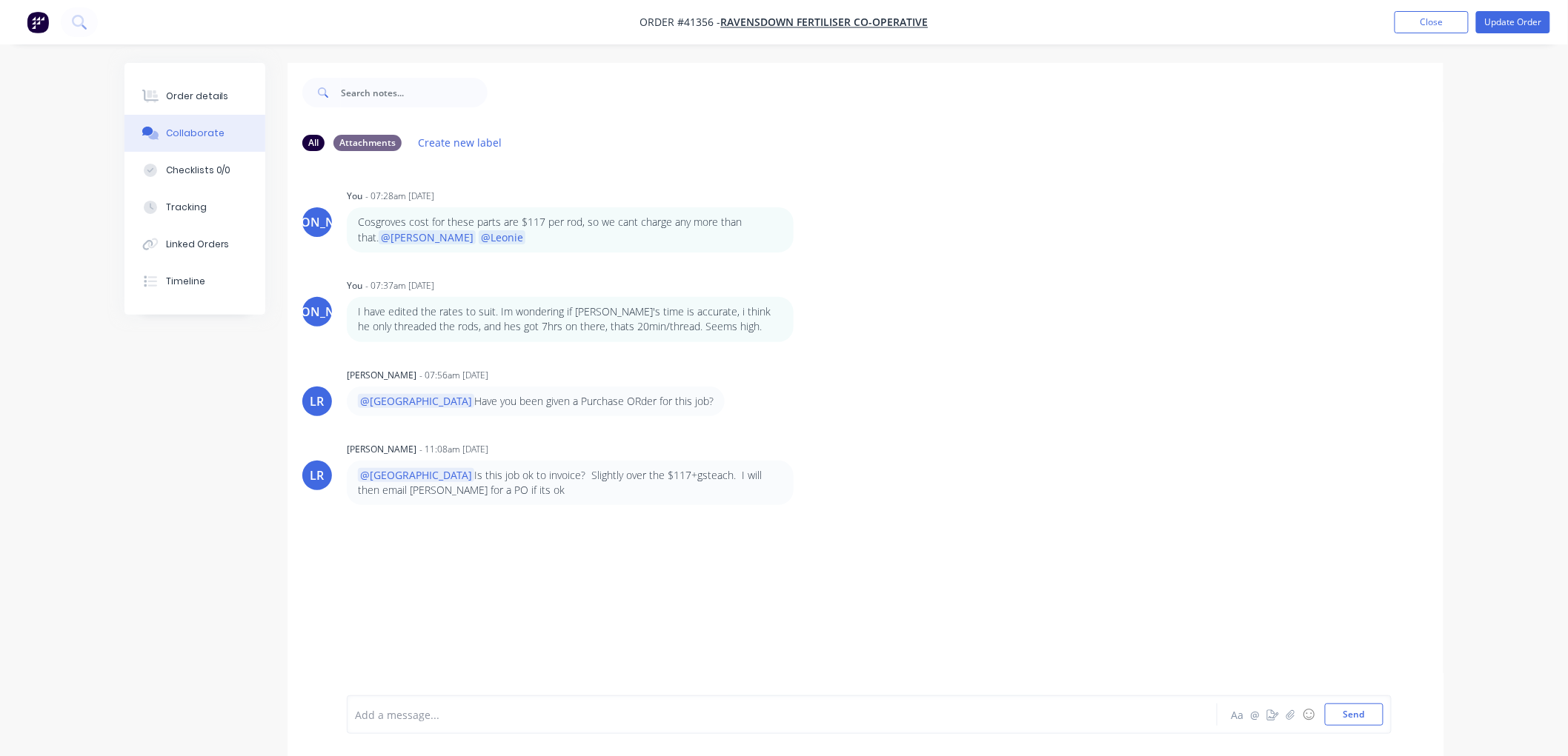
click at [419, 716] on div at bounding box center [740, 716] width 771 height 16
click at [1415, 17] on button "Close" at bounding box center [1431, 22] width 74 height 22
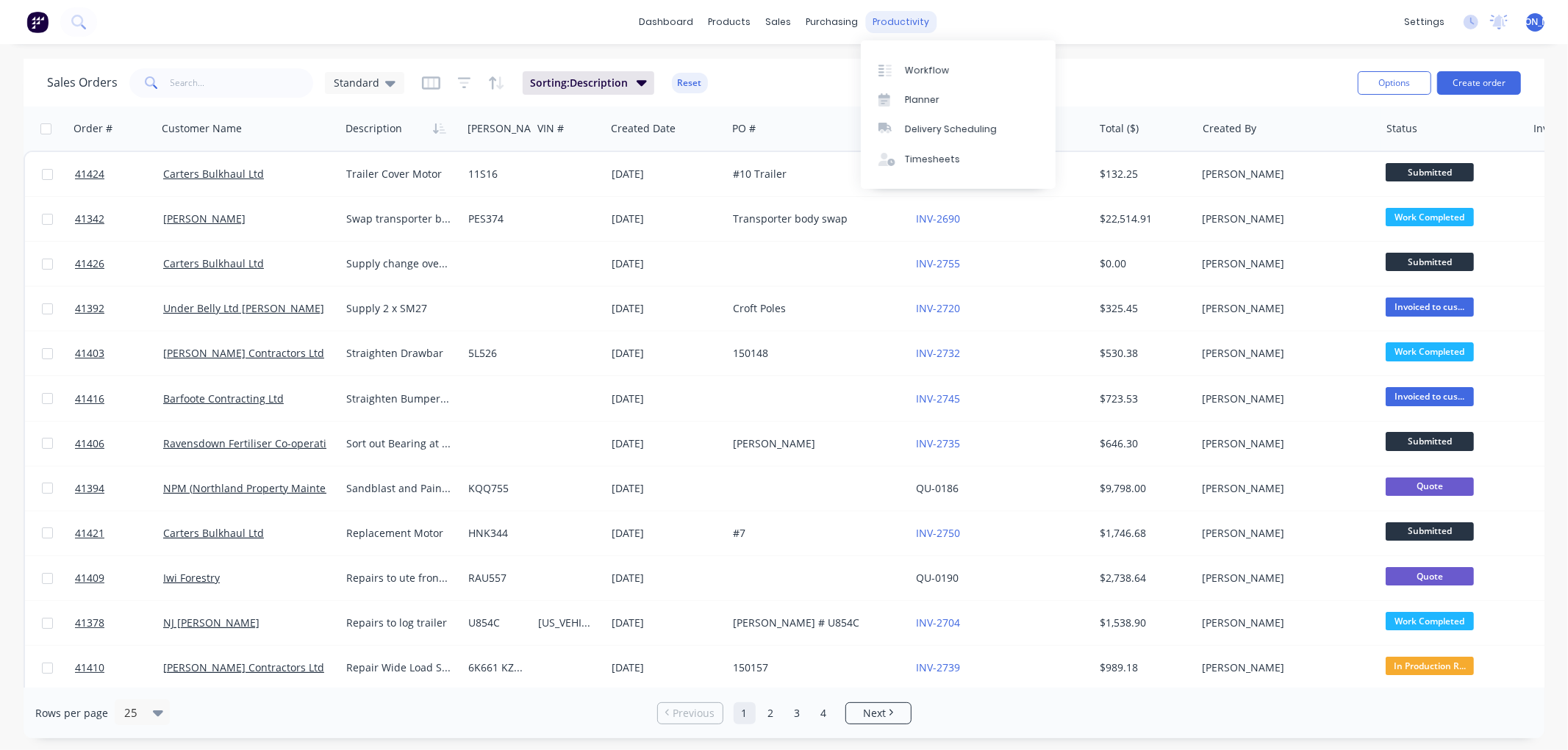
click at [891, 24] on div "productivity" at bounding box center [900, 22] width 72 height 22
click at [920, 71] on div "Workflow" at bounding box center [926, 70] width 44 height 13
